Goal: Information Seeking & Learning: Learn about a topic

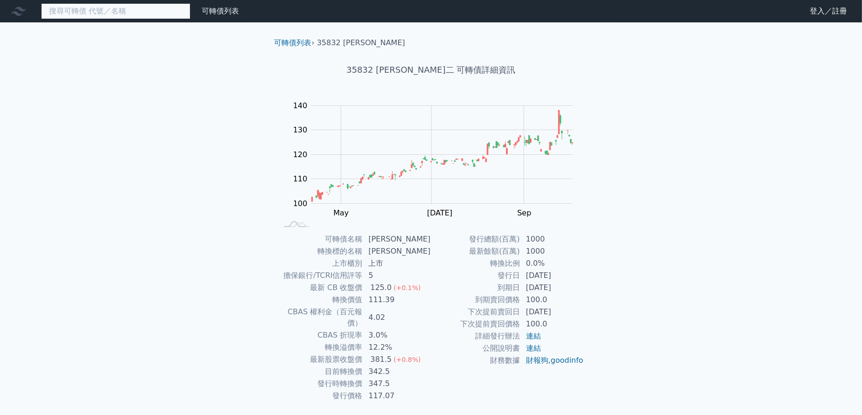
click at [157, 13] on input at bounding box center [115, 11] width 149 height 16
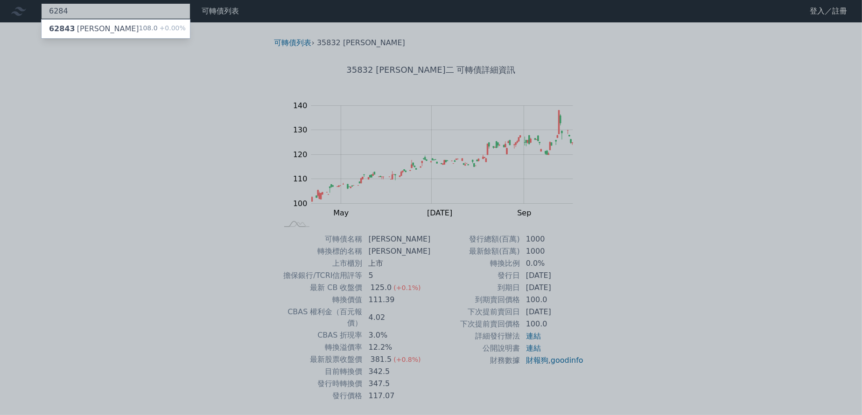
type input "6284"
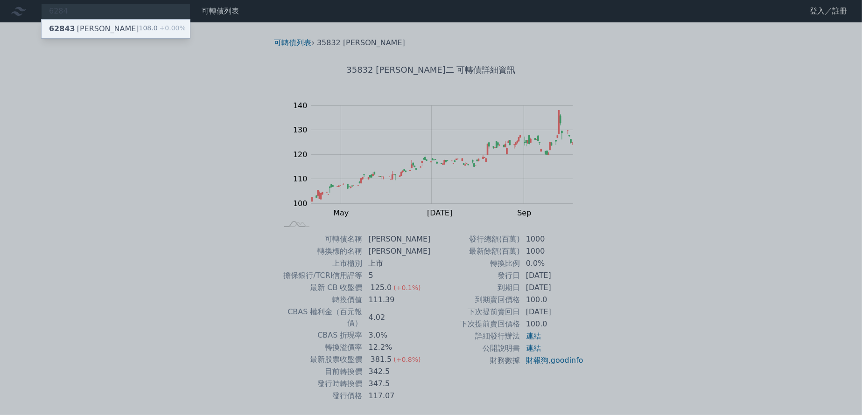
click at [151, 28] on div "108.0 +0.00%" at bounding box center [162, 28] width 47 height 11
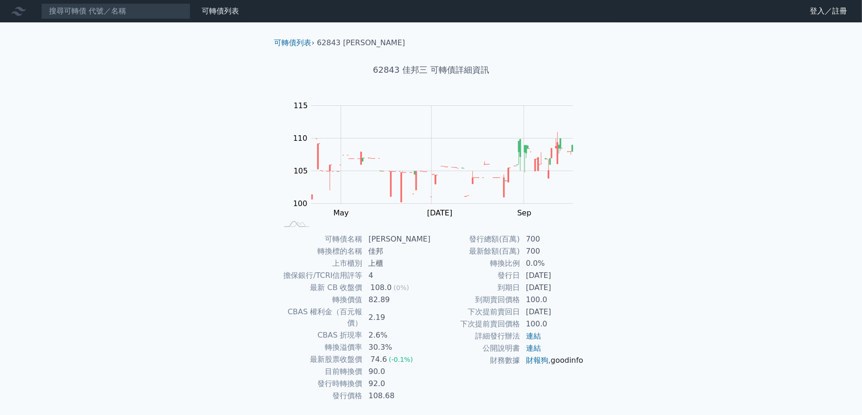
click at [551, 365] on link "goodinfo" at bounding box center [567, 360] width 33 height 9
click at [132, 17] on input at bounding box center [115, 11] width 149 height 16
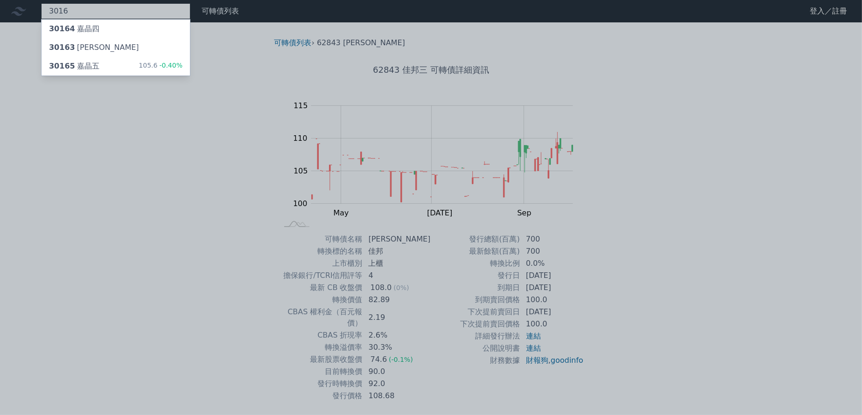
type input "3016"
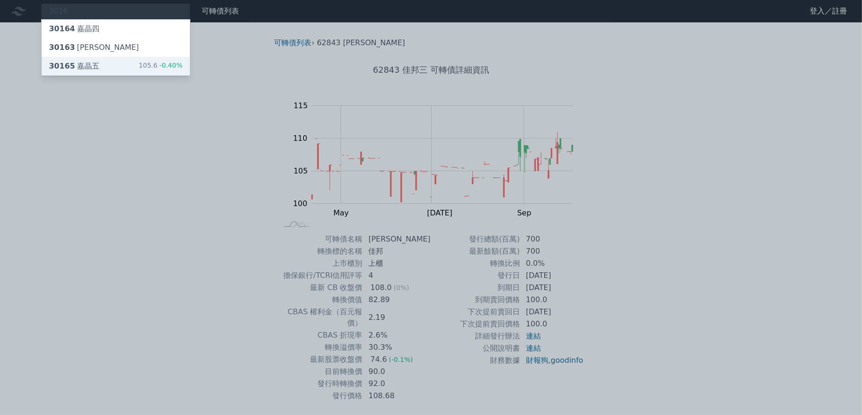
click at [111, 69] on div "30165 嘉晶五 105.6 -0.40%" at bounding box center [116, 66] width 148 height 19
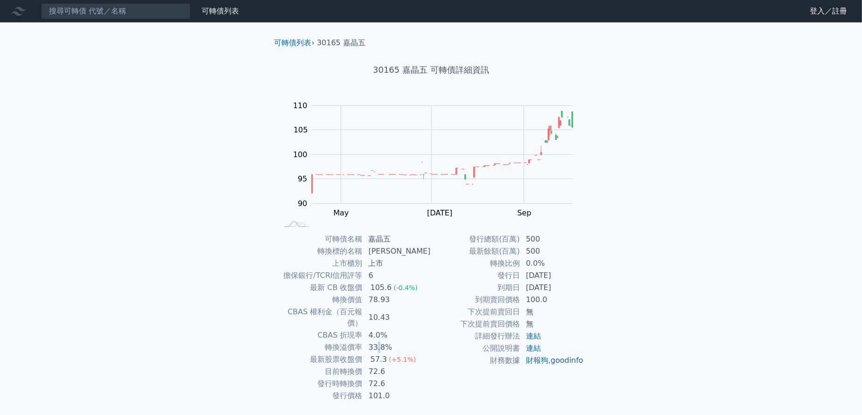
drag, startPoint x: 381, startPoint y: 338, endPoint x: 449, endPoint y: 358, distance: 71.5
click at [389, 342] on td "33.8%" at bounding box center [397, 348] width 68 height 12
click at [551, 365] on link "goodinfo" at bounding box center [567, 360] width 33 height 9
